Goal: Find specific page/section: Find specific page/section

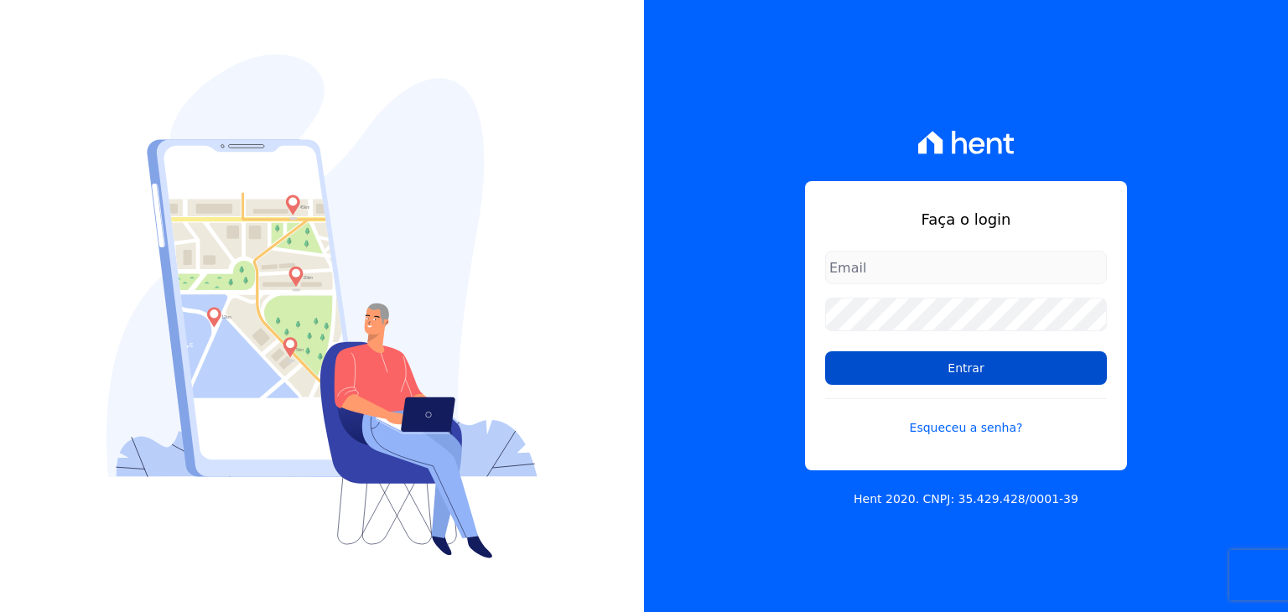
type input "[EMAIL_ADDRESS][DOMAIN_NAME]"
click at [1024, 370] on input "Entrar" at bounding box center [966, 368] width 282 height 34
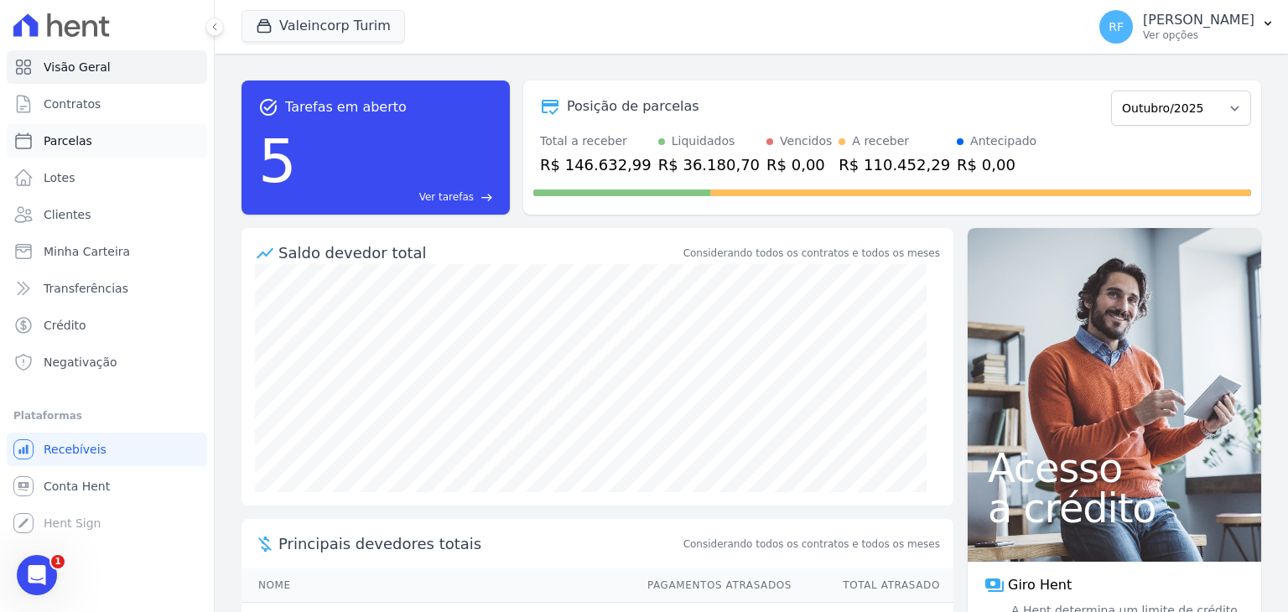
click at [88, 142] on link "Parcelas" at bounding box center [107, 141] width 200 height 34
select select
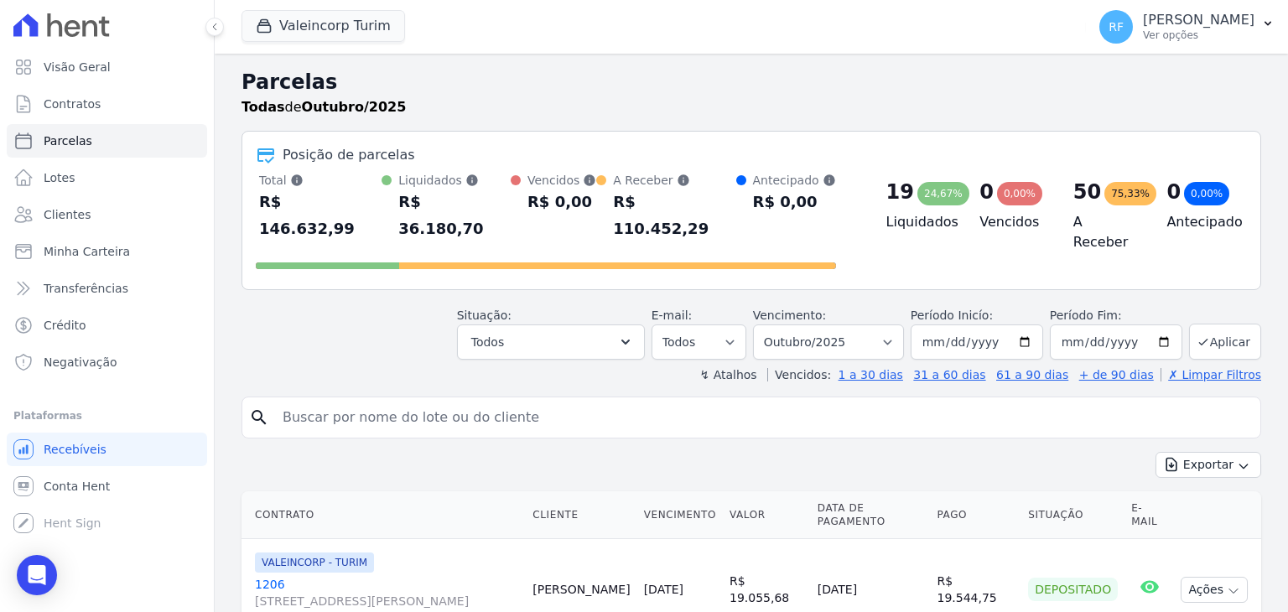
click at [379, 401] on input "search" at bounding box center [762, 418] width 981 height 34
type input "adrian"
select select
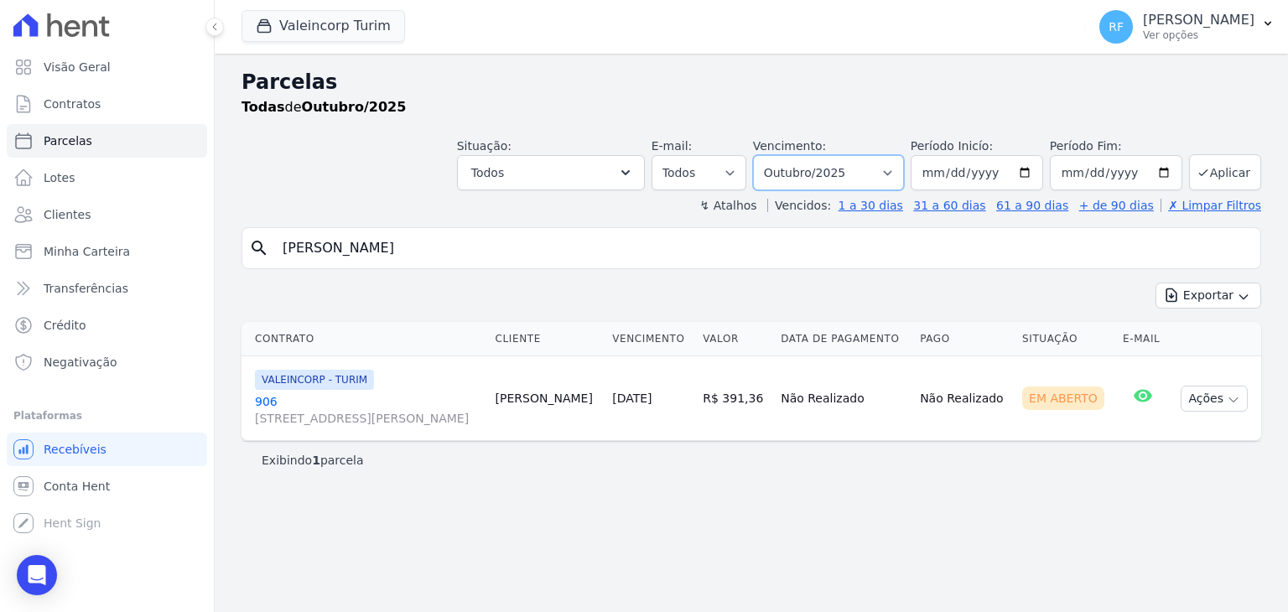
click at [855, 174] on select "Filtrar por período ──────── Todos os meses Julho/2024 Agosto/2024 Setembro/202…" at bounding box center [828, 172] width 151 height 35
select select "all"
click at [779, 155] on select "Filtrar por período ──────── Todos os meses Julho/2024 Agosto/2024 Setembro/202…" at bounding box center [828, 172] width 151 height 35
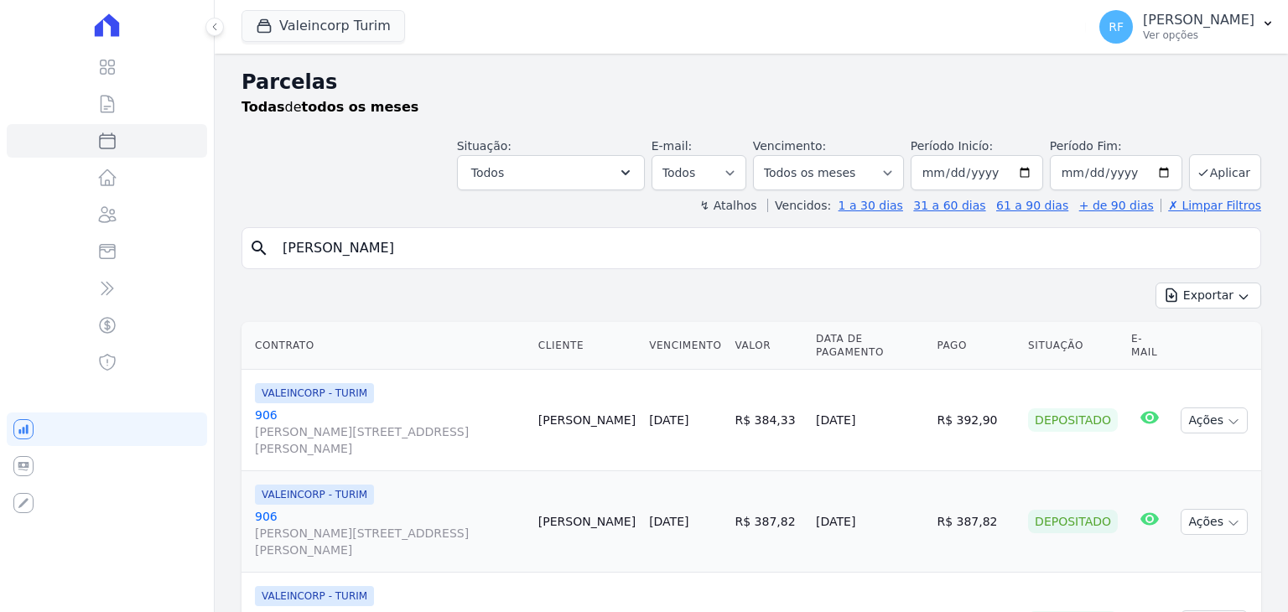
select select
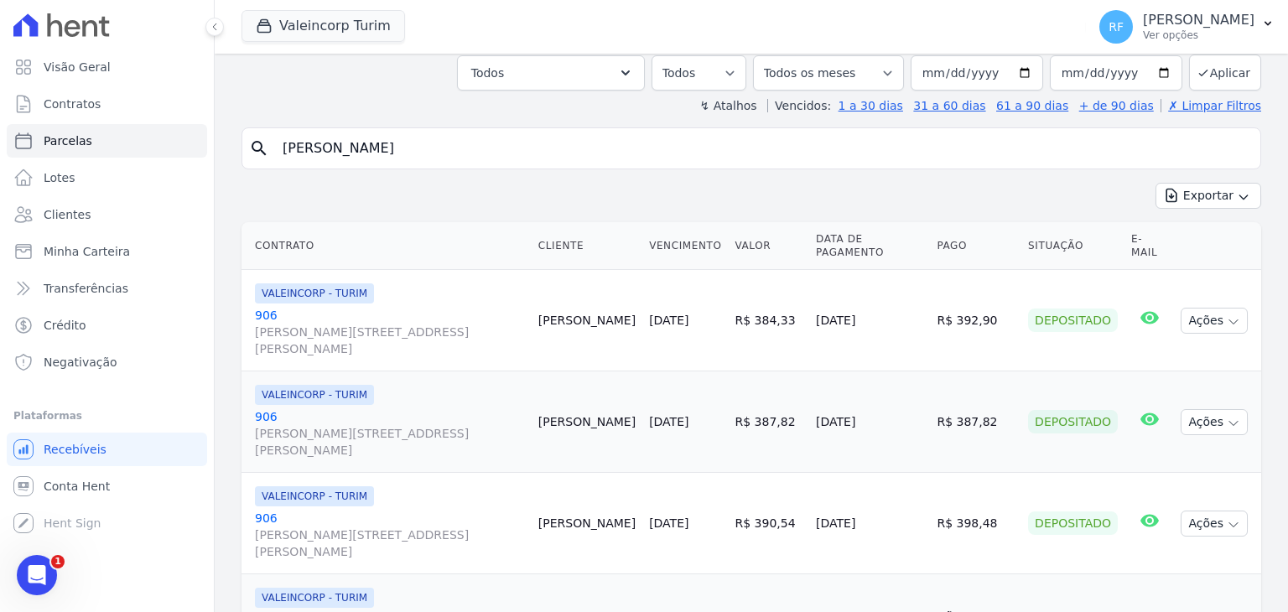
scroll to position [168, 0]
